Goal: Task Accomplishment & Management: Manage account settings

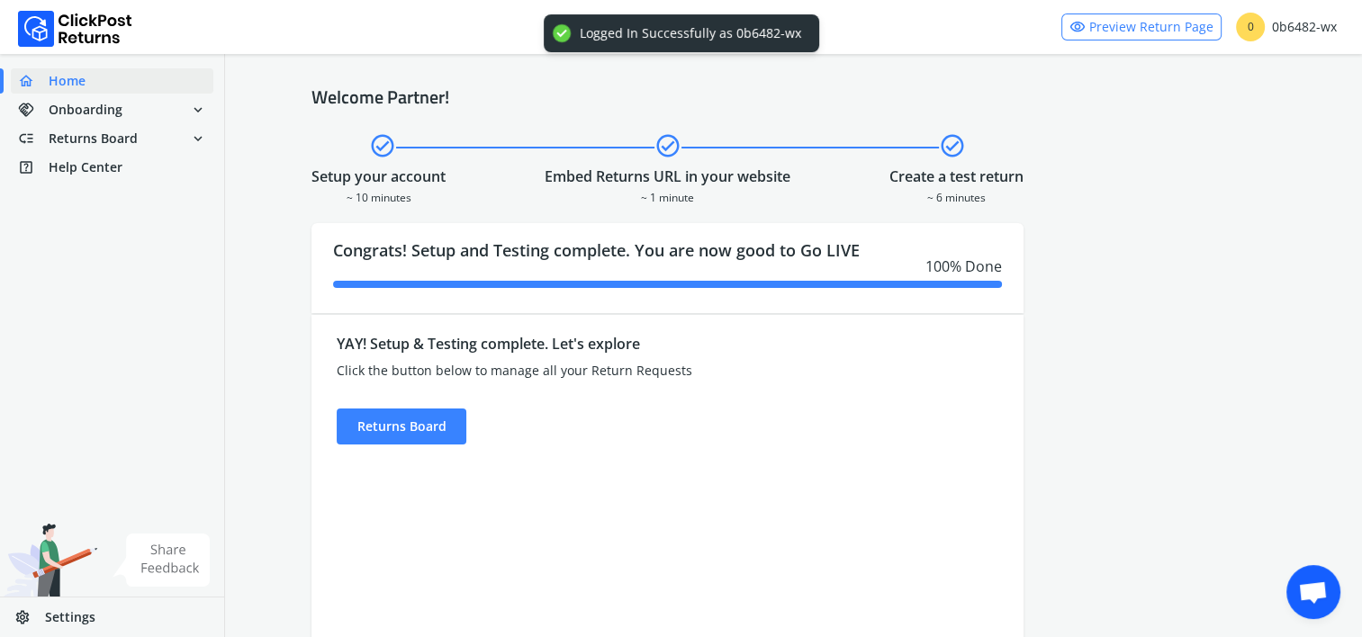
scroll to position [2518, 0]
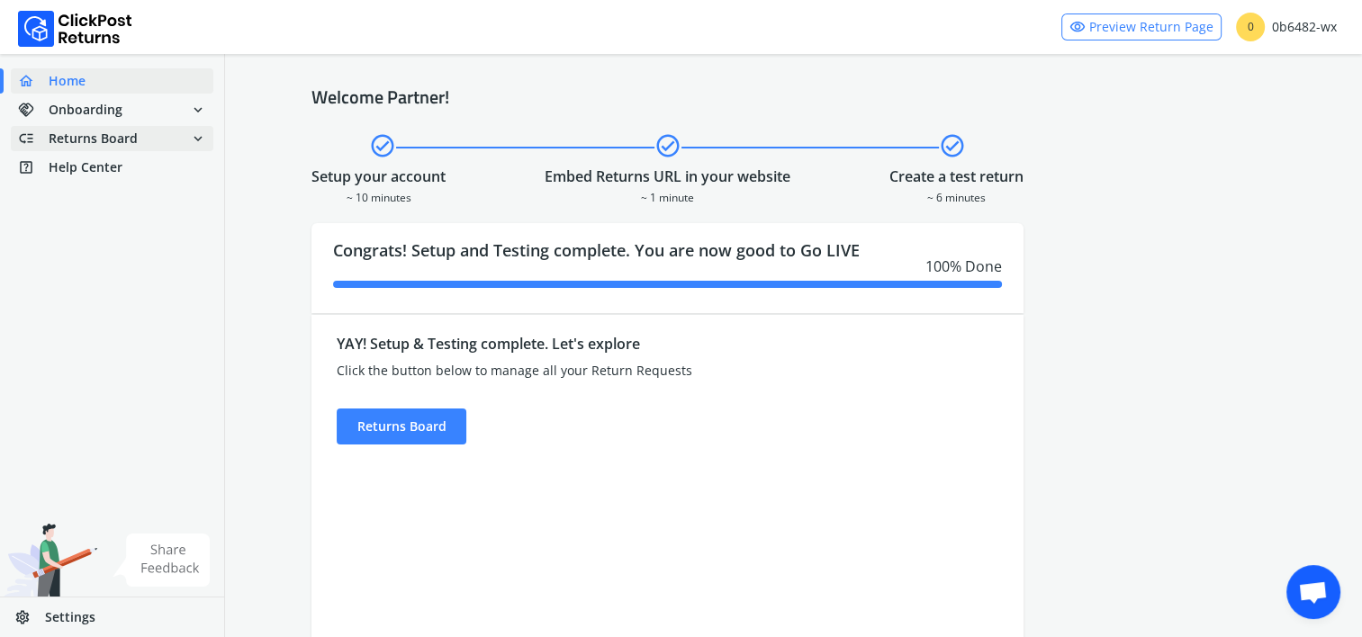
click at [105, 135] on span "Returns Board" at bounding box center [93, 139] width 89 height 18
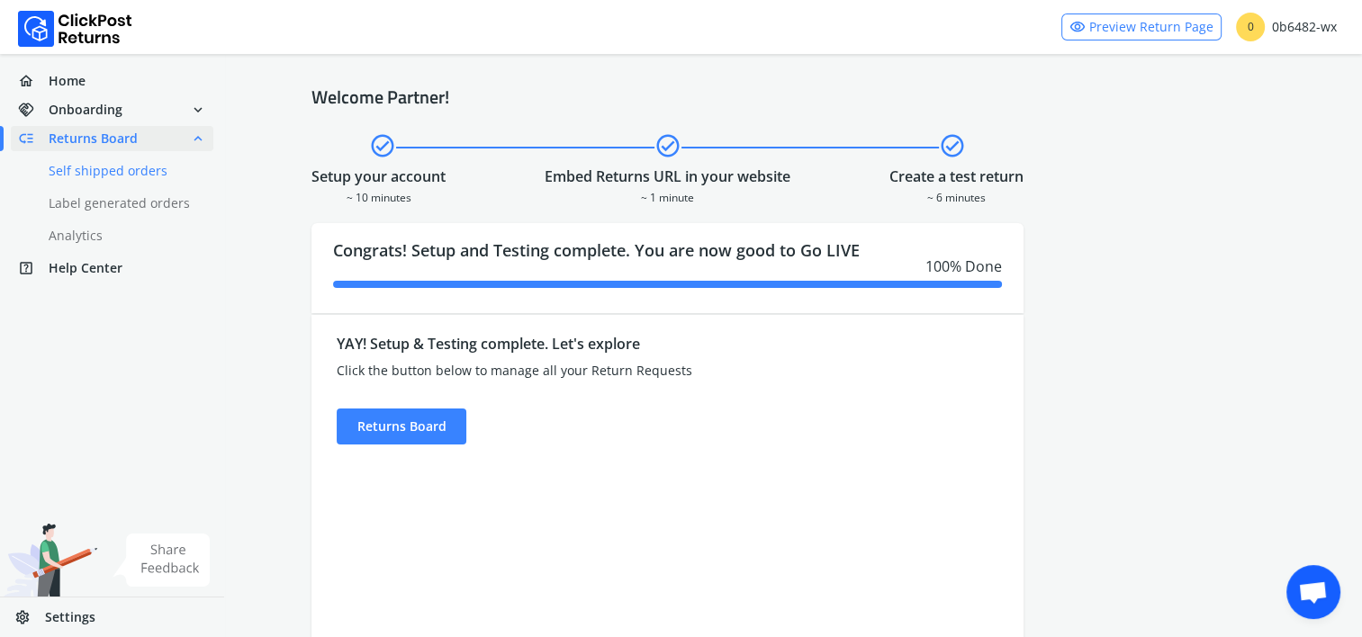
click at [120, 180] on link "done Self shipped orders" at bounding box center [123, 170] width 224 height 25
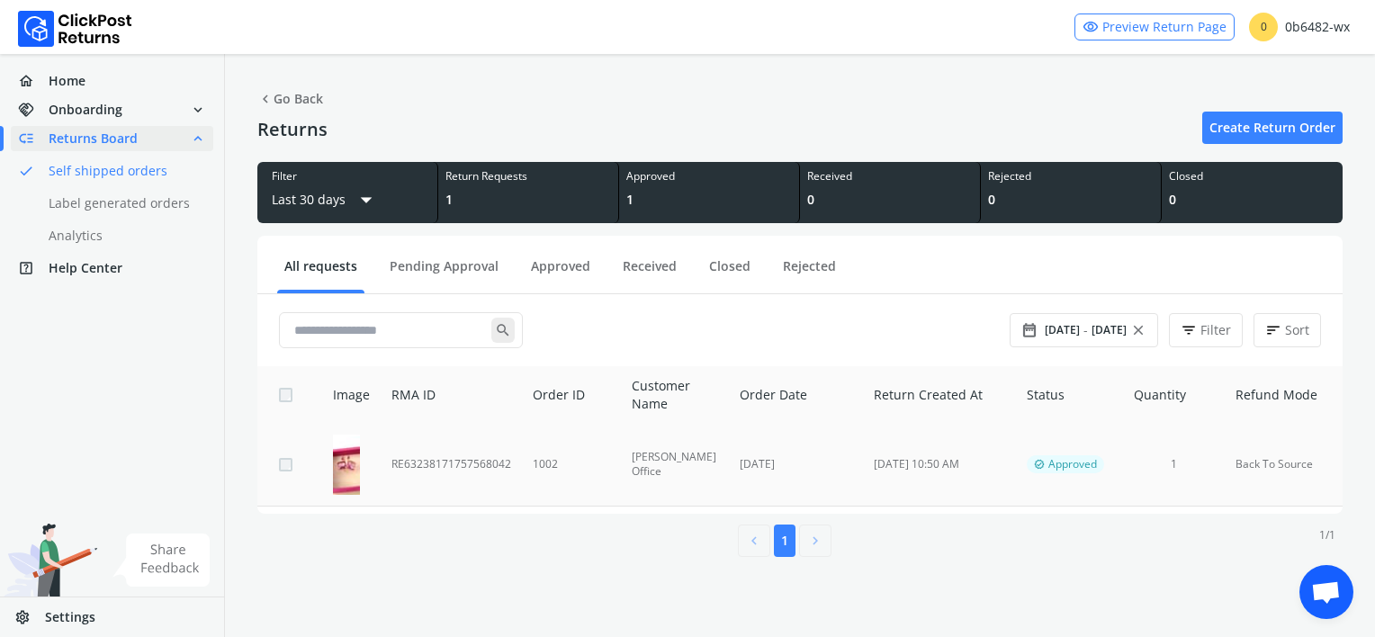
click at [1307, 458] on td "Back To Source" at bounding box center [1284, 465] width 118 height 82
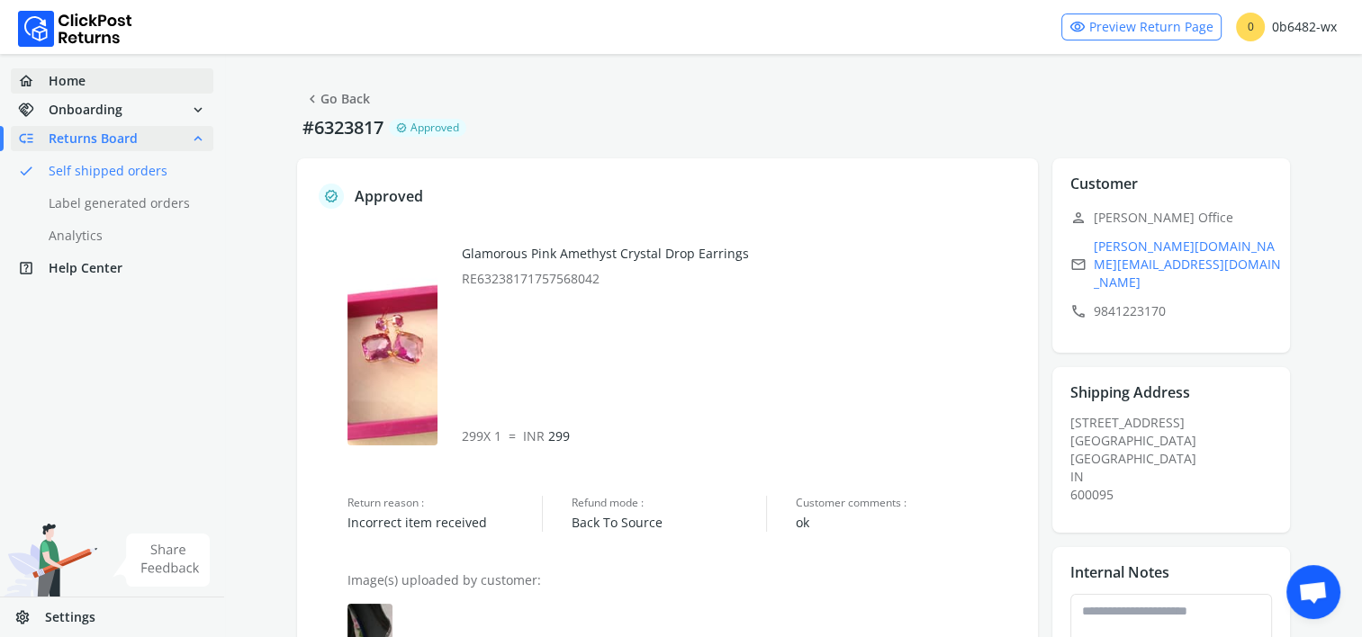
click at [81, 75] on span "Home" at bounding box center [67, 81] width 37 height 18
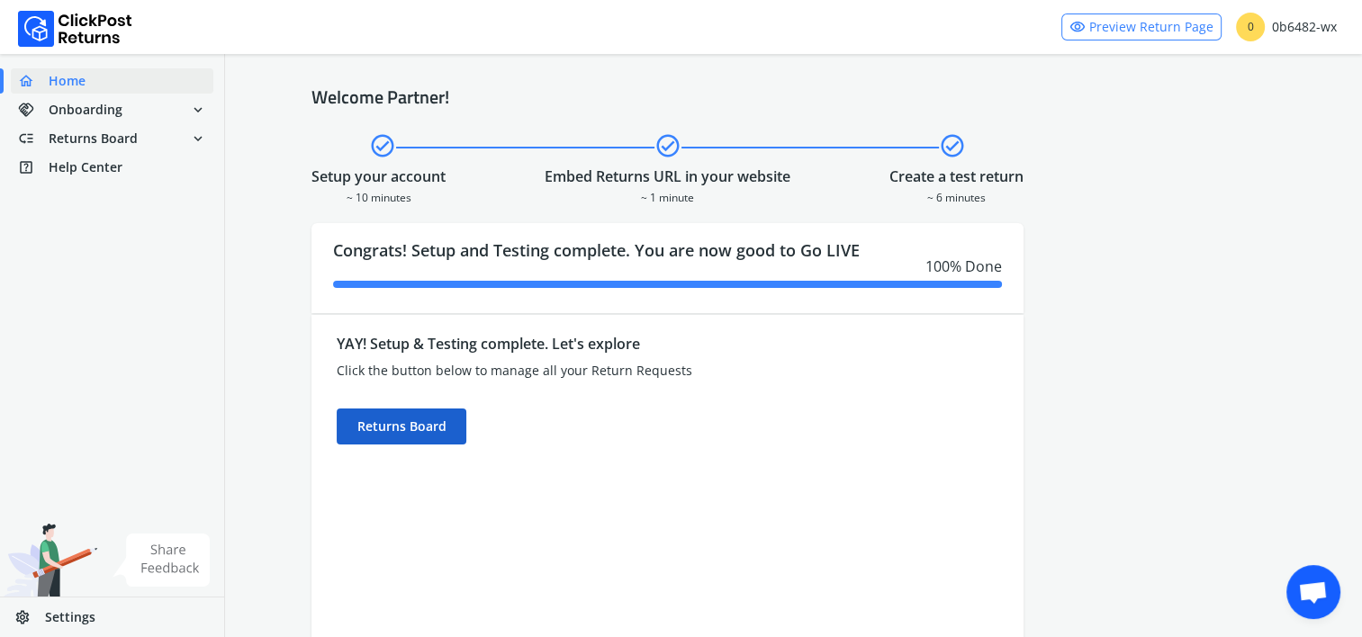
click at [414, 421] on div "Returns Board" at bounding box center [402, 427] width 130 height 36
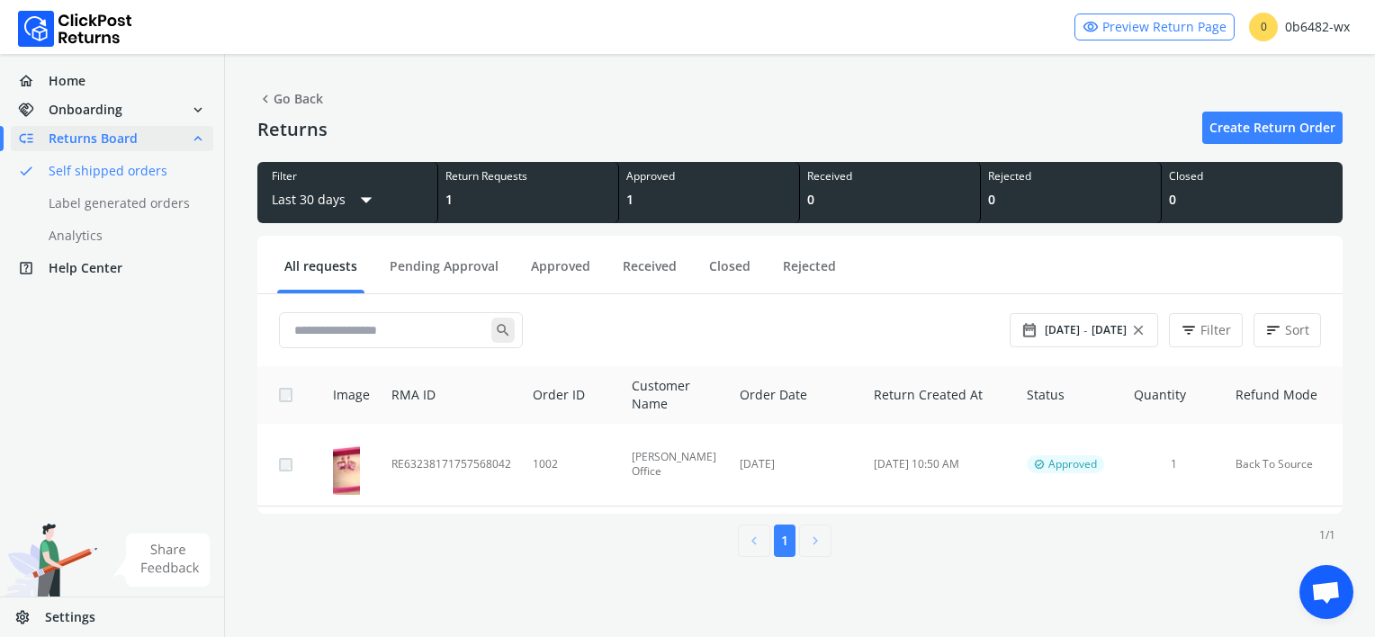
click at [1262, 126] on link "Create Return Order" at bounding box center [1273, 128] width 140 height 32
click at [1257, 128] on link "Create Return Order" at bounding box center [1273, 128] width 140 height 32
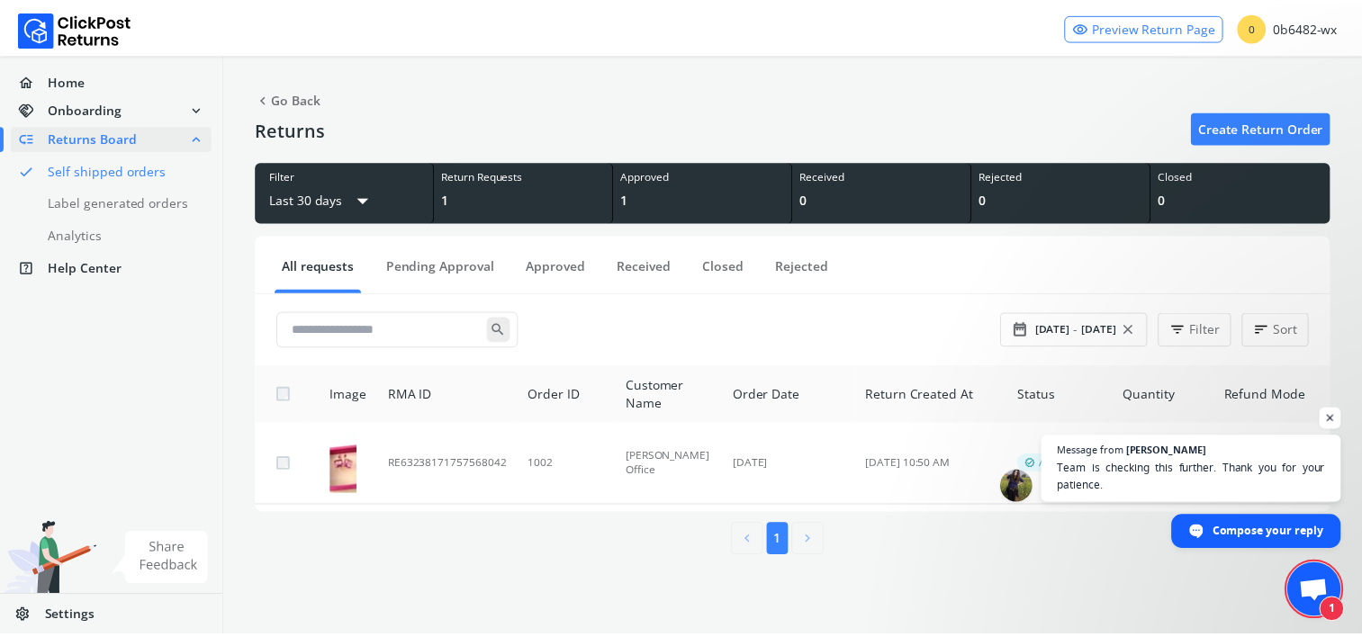
scroll to position [2597, 0]
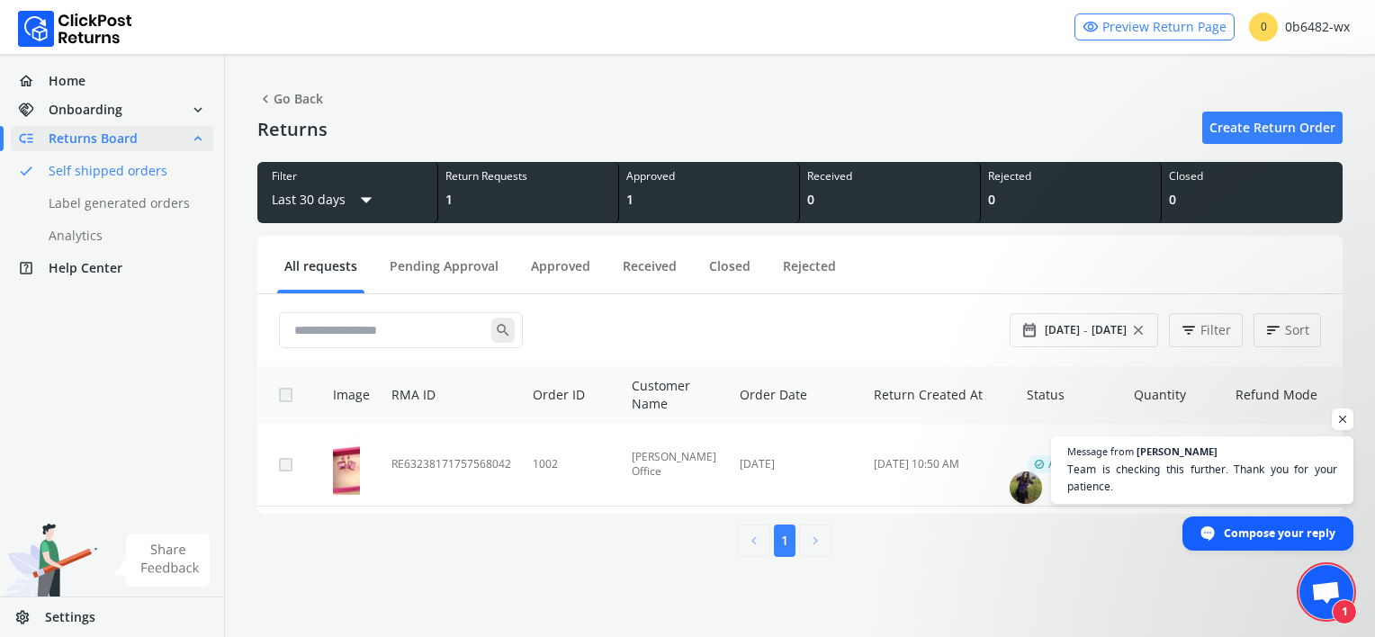
click at [1326, 585] on span "Open chat" at bounding box center [1327, 594] width 30 height 25
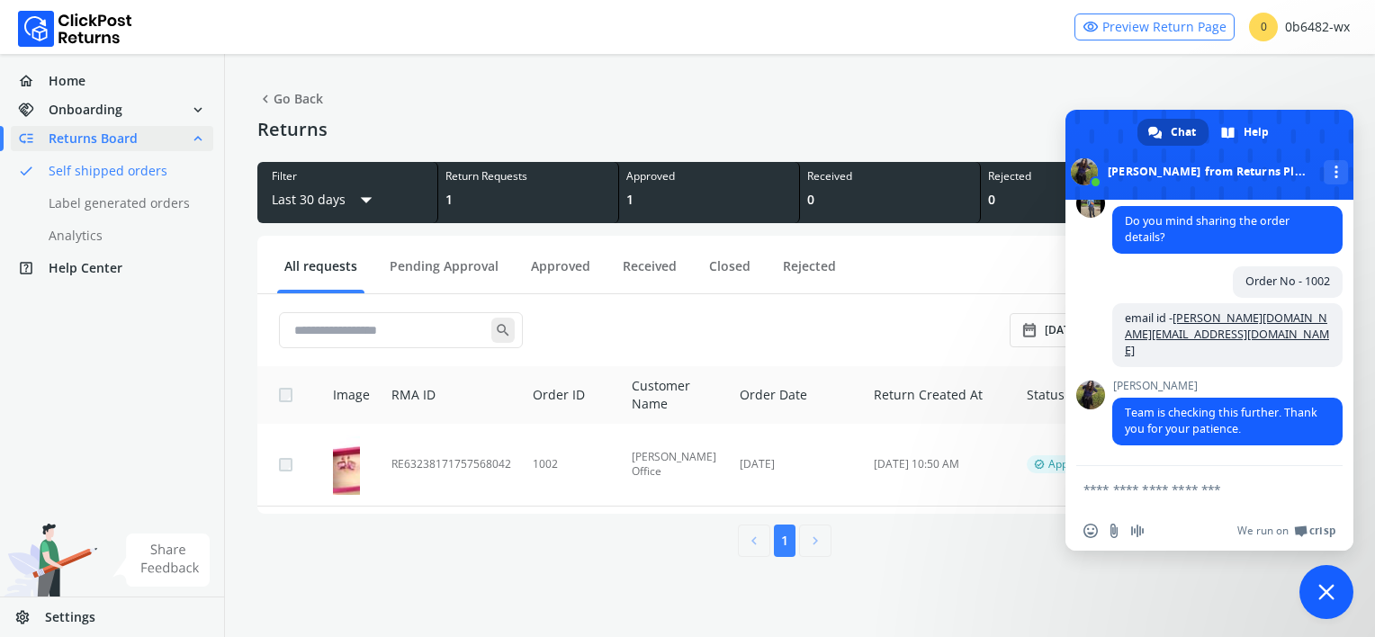
click at [455, 573] on div "chevron_left Go Back Returns Create Return Order Filter Last 30 days arrow_drop…" at bounding box center [800, 322] width 1150 height 536
click at [149, 205] on link "done Label generated orders" at bounding box center [123, 203] width 224 height 25
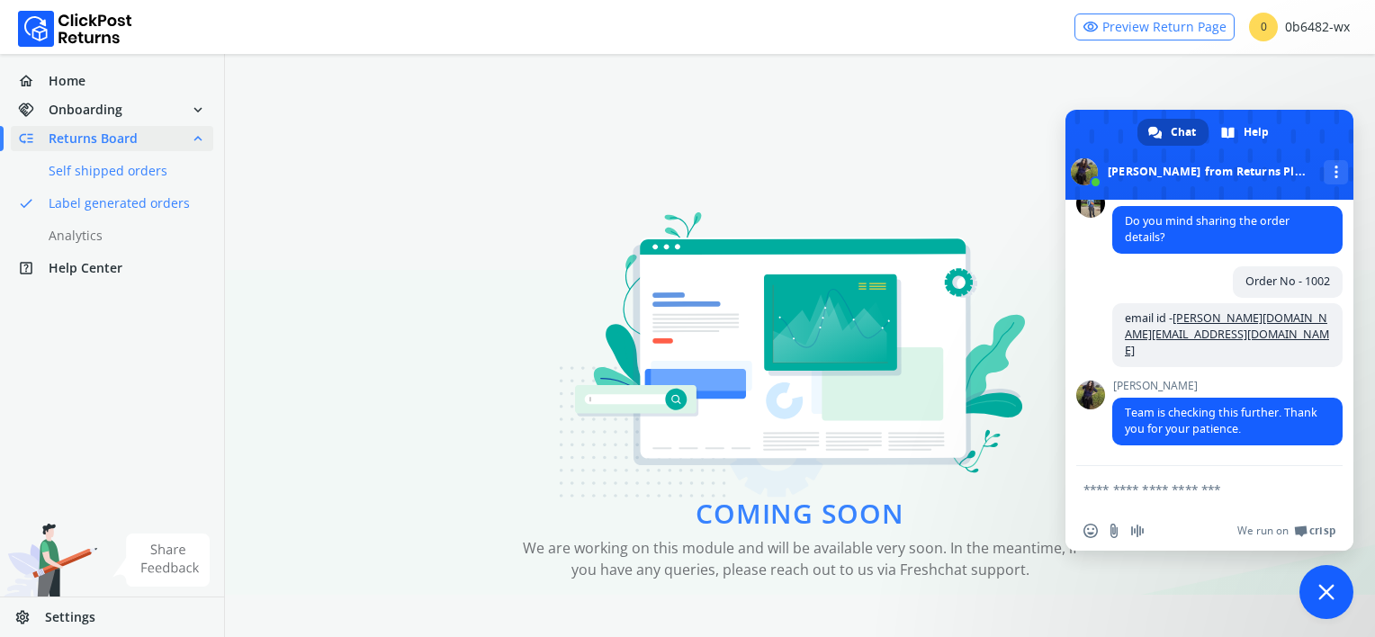
click at [143, 169] on link "done Self shipped orders" at bounding box center [123, 170] width 224 height 25
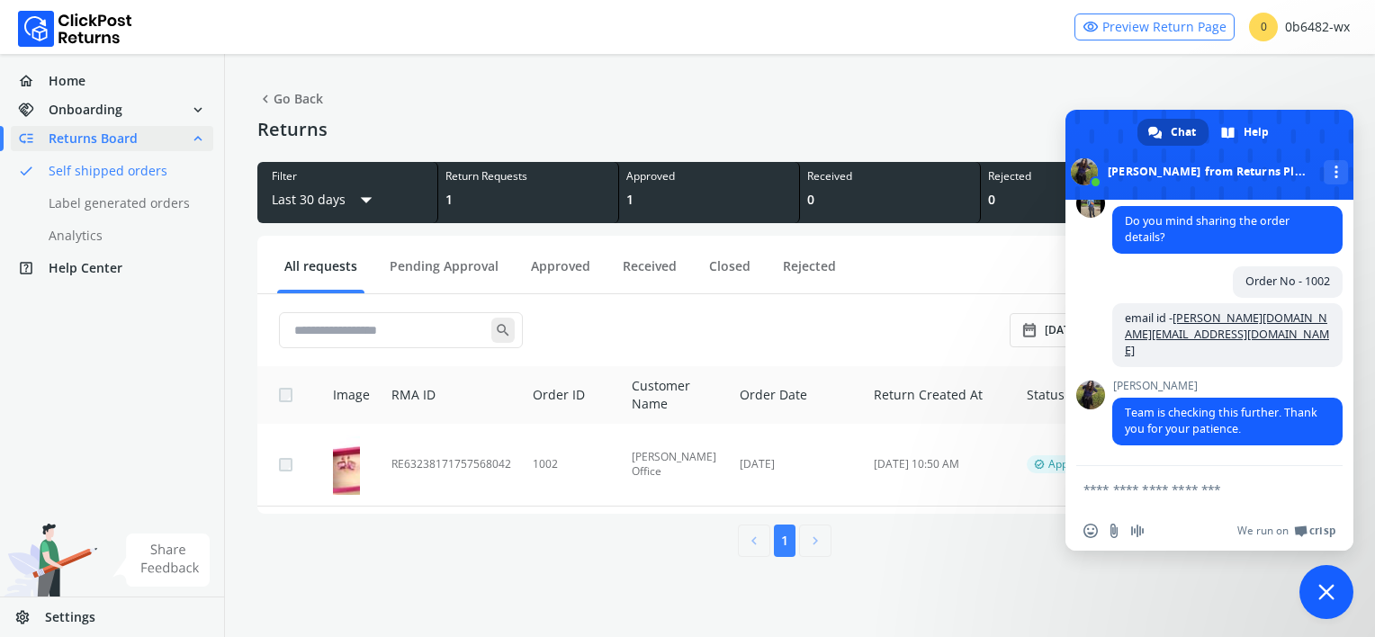
click at [1329, 585] on span "Close chat" at bounding box center [1327, 592] width 16 height 16
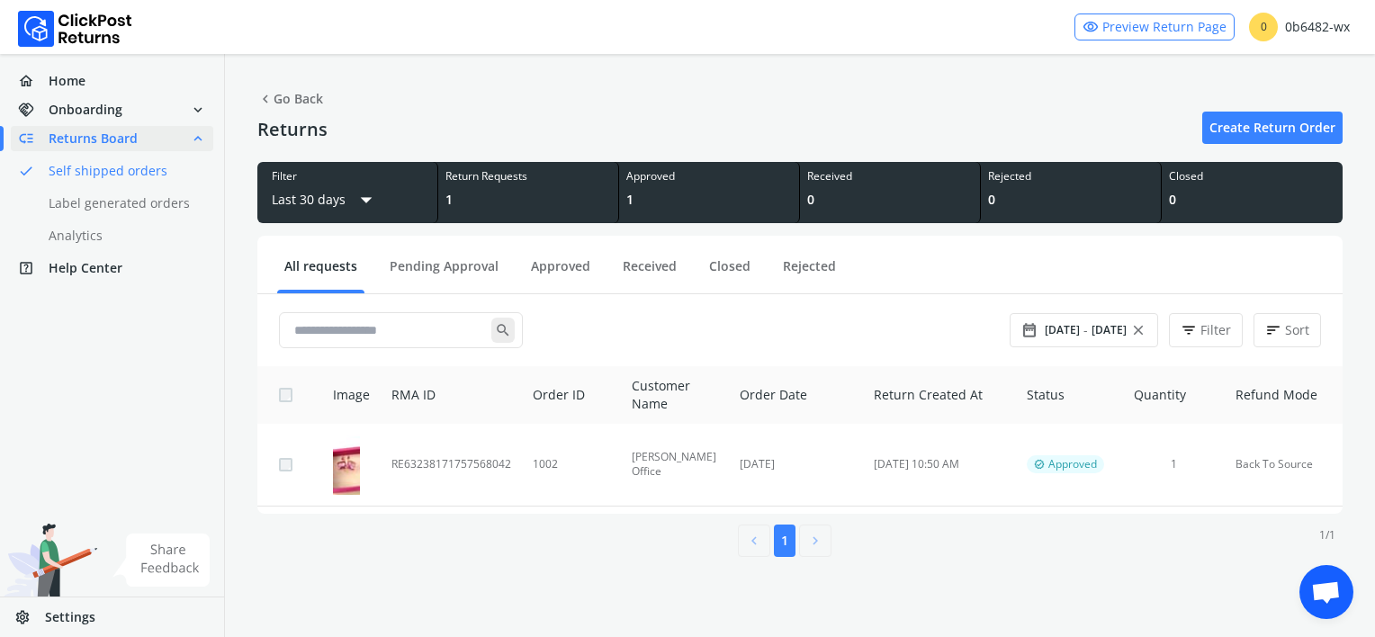
click at [70, 609] on span "Settings" at bounding box center [70, 618] width 50 height 18
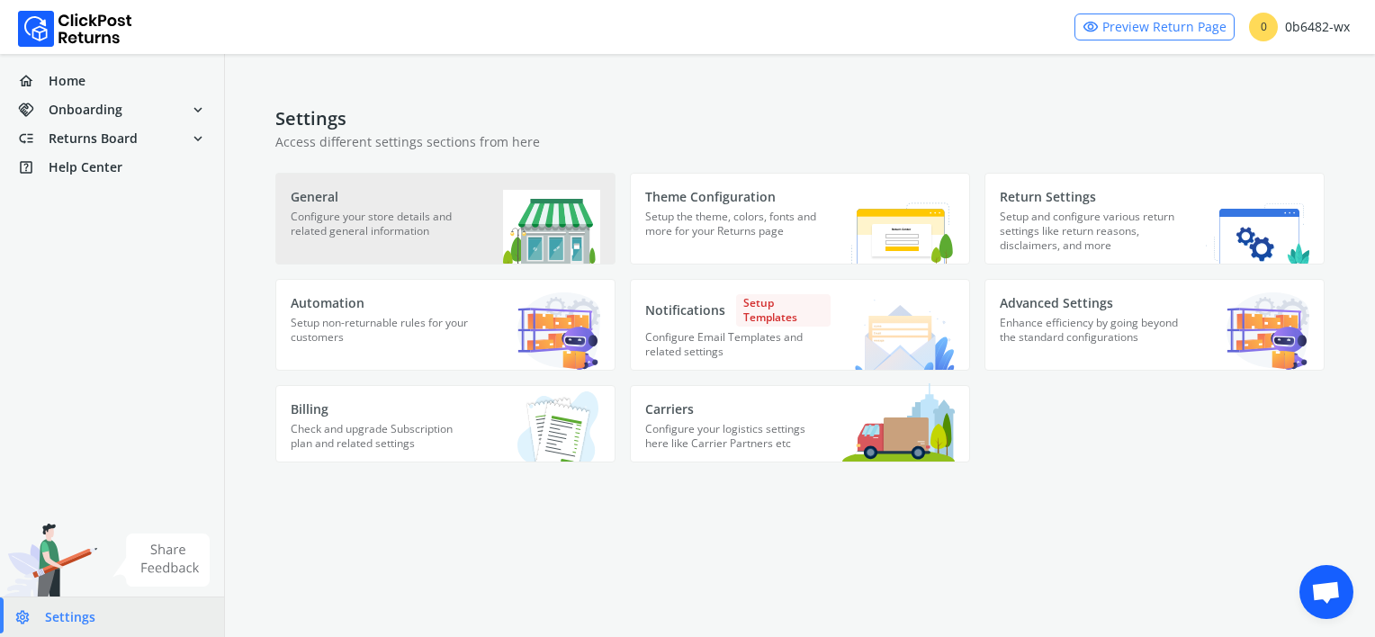
click at [378, 211] on p "Configure your store details and related general information" at bounding box center [383, 232] width 185 height 45
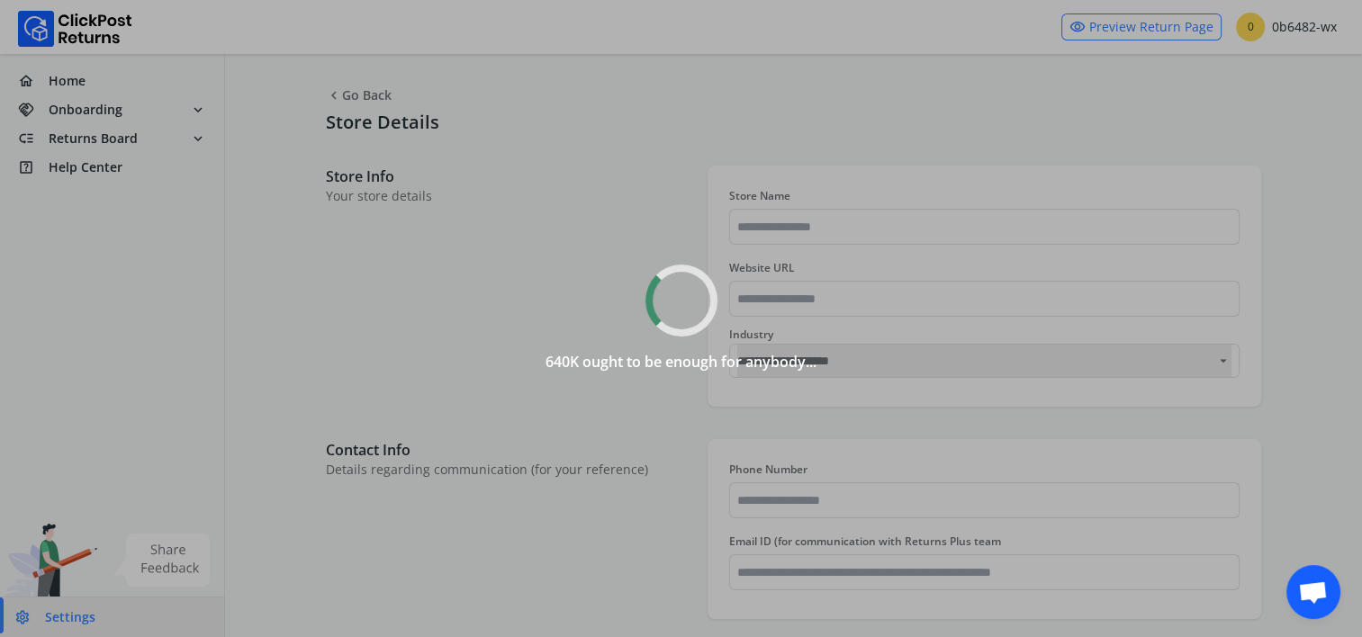
type input "**********"
select select
type input "**********"
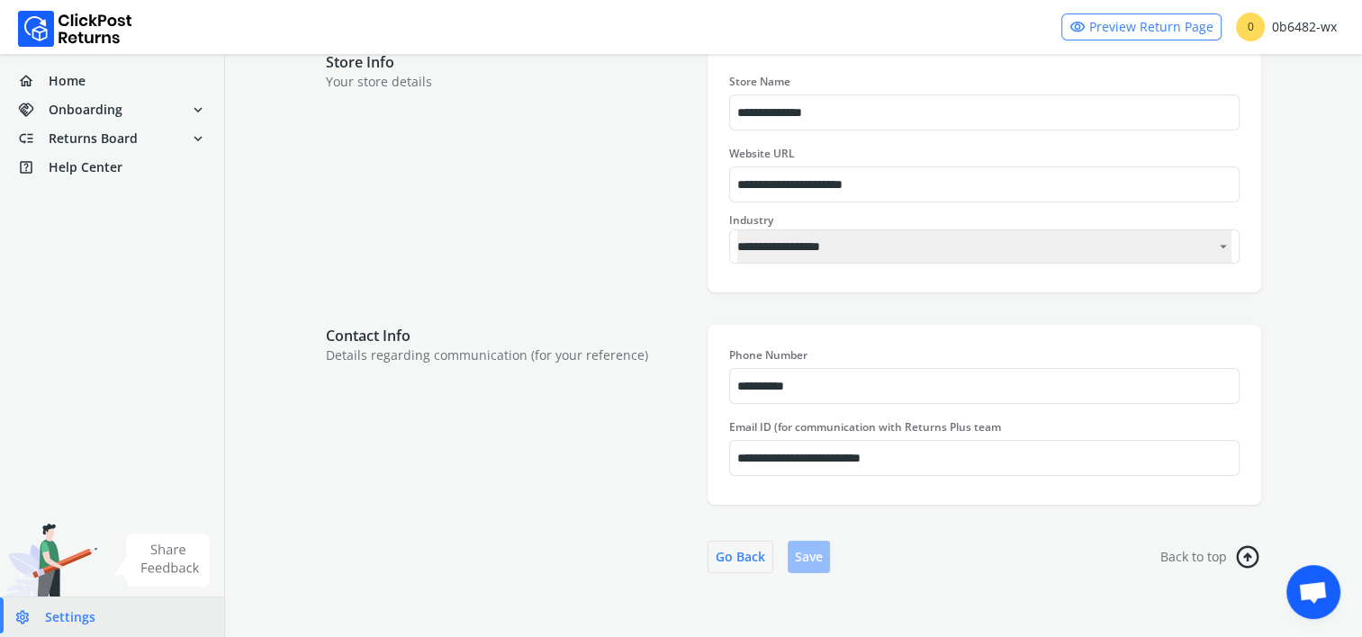
scroll to position [115, 0]
click at [104, 618] on link "settings Settings" at bounding box center [112, 618] width 224 height 40
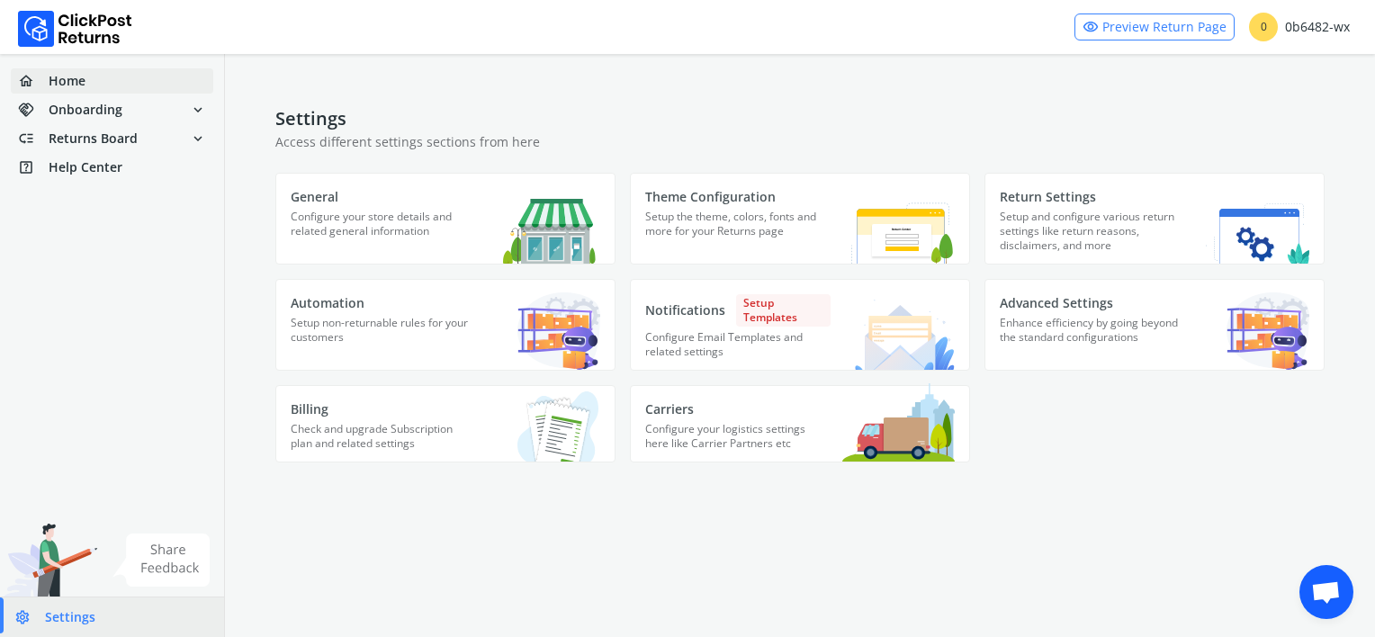
click at [84, 77] on span "Home" at bounding box center [67, 81] width 37 height 18
